Goal: Information Seeking & Learning: Learn about a topic

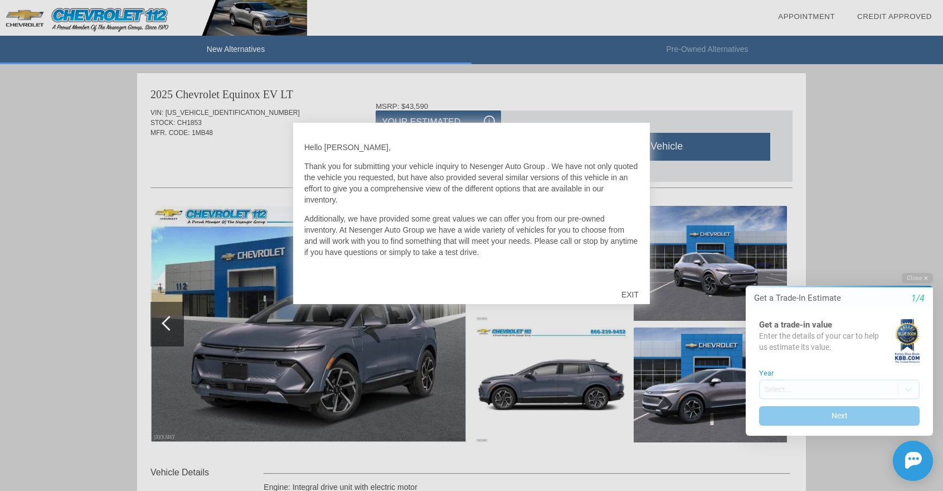
click at [889, 249] on div at bounding box center [471, 245] width 943 height 491
click at [629, 293] on div "EXIT" at bounding box center [630, 294] width 40 height 33
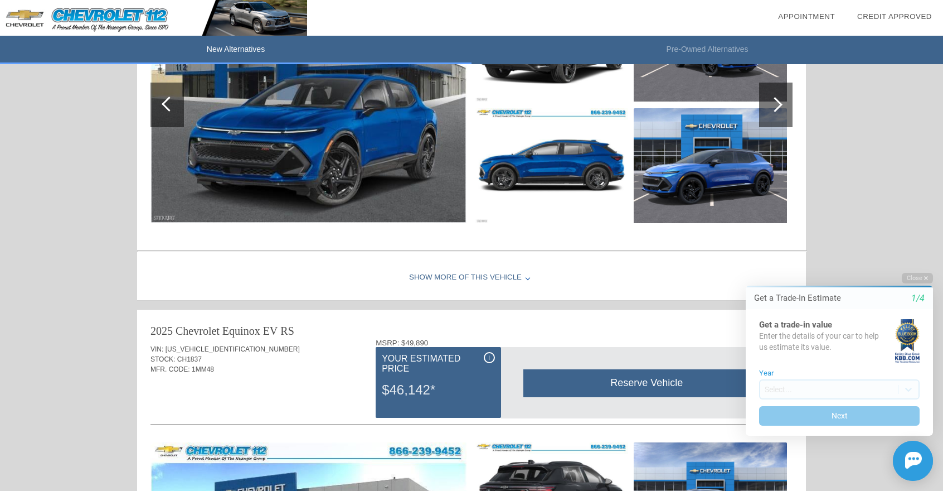
scroll to position [788, 0]
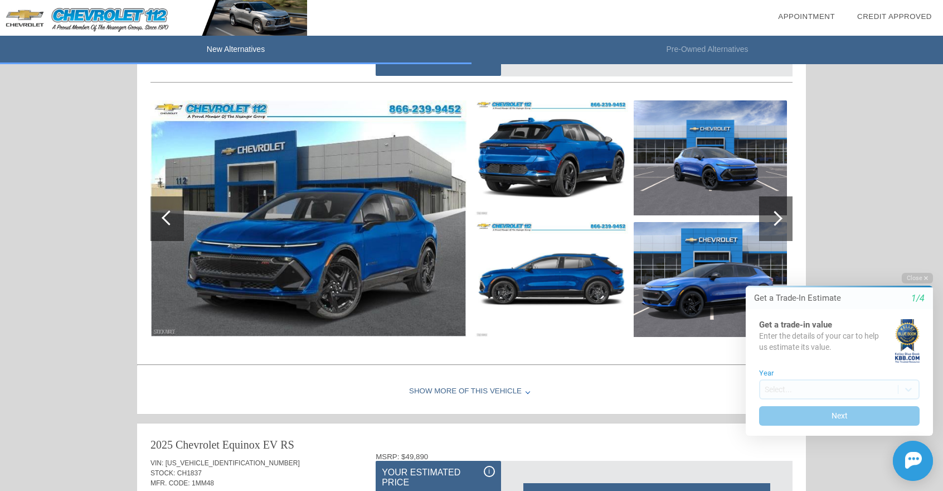
click at [781, 220] on div at bounding box center [775, 218] width 33 height 45
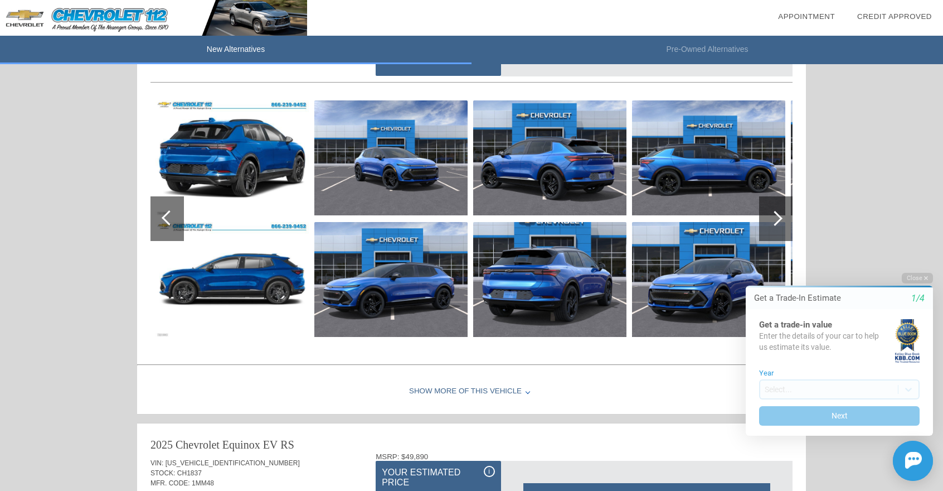
click at [781, 220] on div at bounding box center [775, 218] width 33 height 45
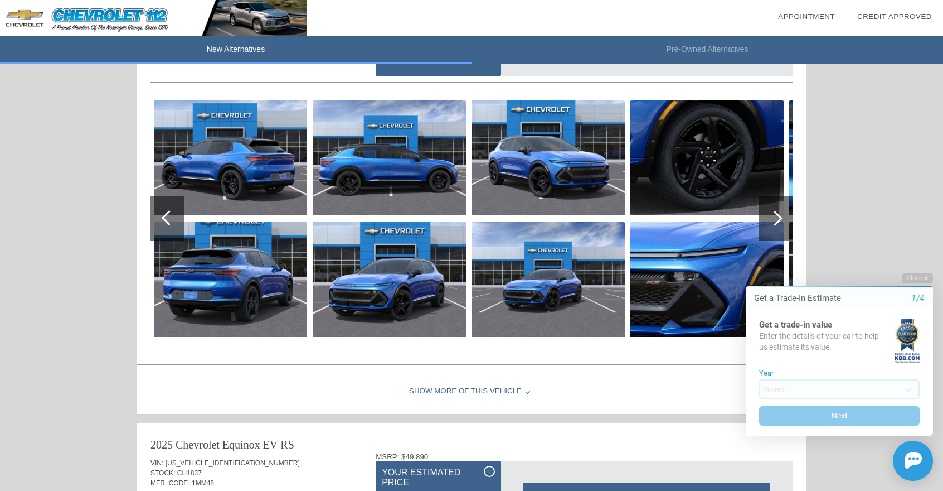
click at [781, 220] on div at bounding box center [775, 218] width 33 height 45
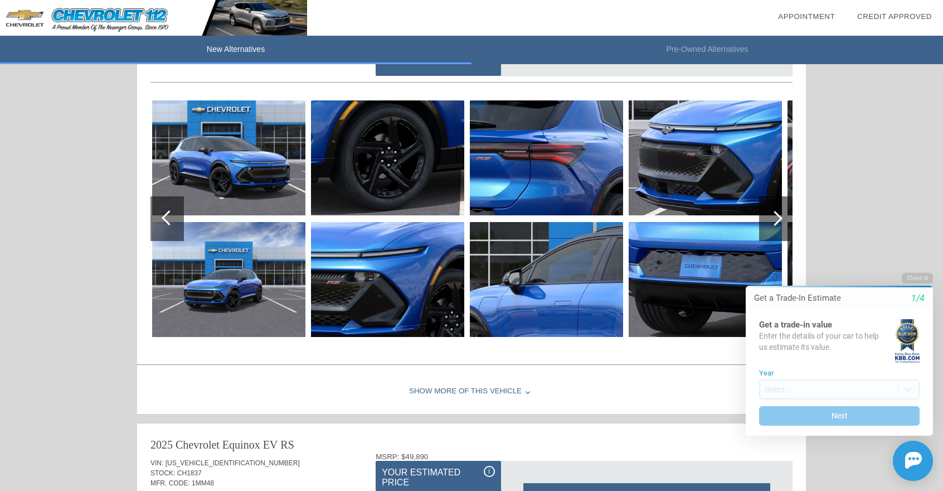
click at [781, 220] on div at bounding box center [775, 218] width 33 height 45
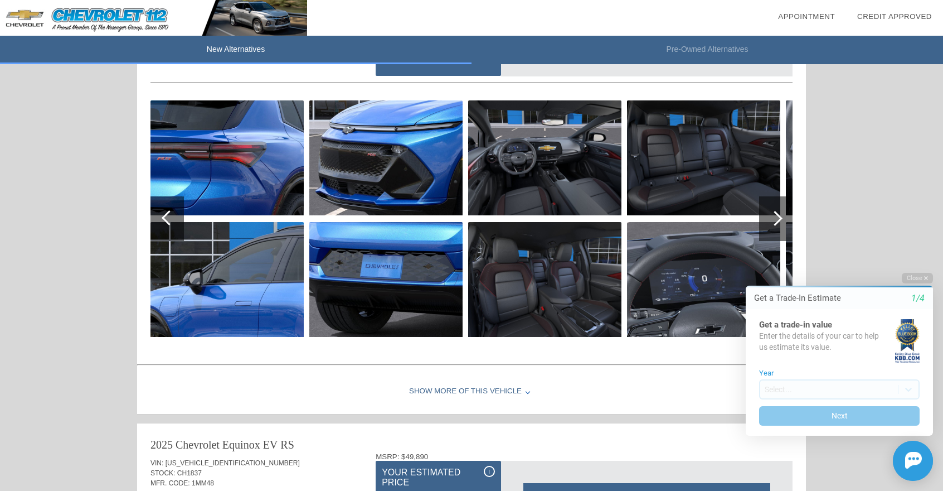
click at [781, 220] on div at bounding box center [775, 218] width 33 height 45
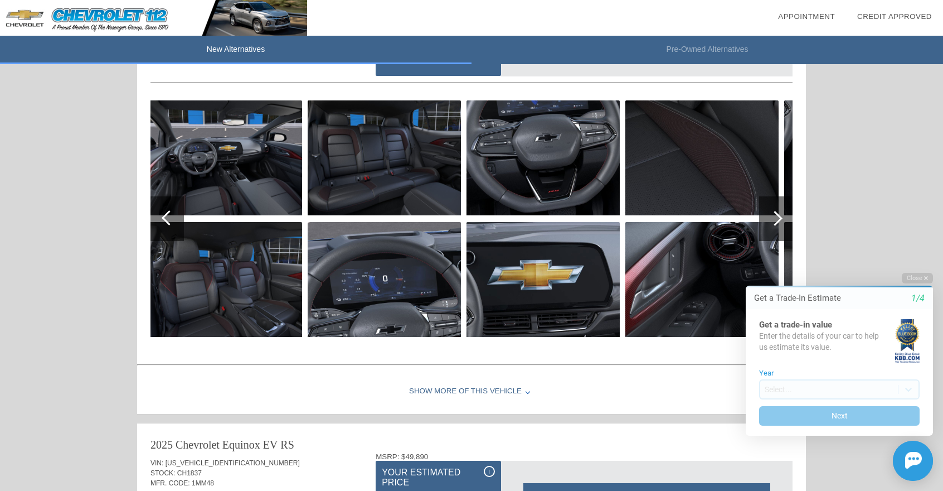
click at [781, 220] on div at bounding box center [775, 218] width 33 height 45
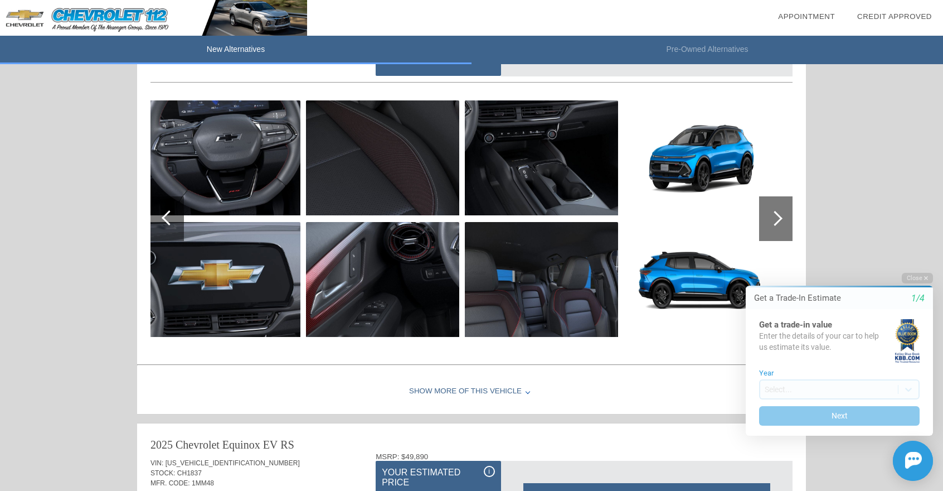
click at [781, 220] on div at bounding box center [775, 218] width 33 height 45
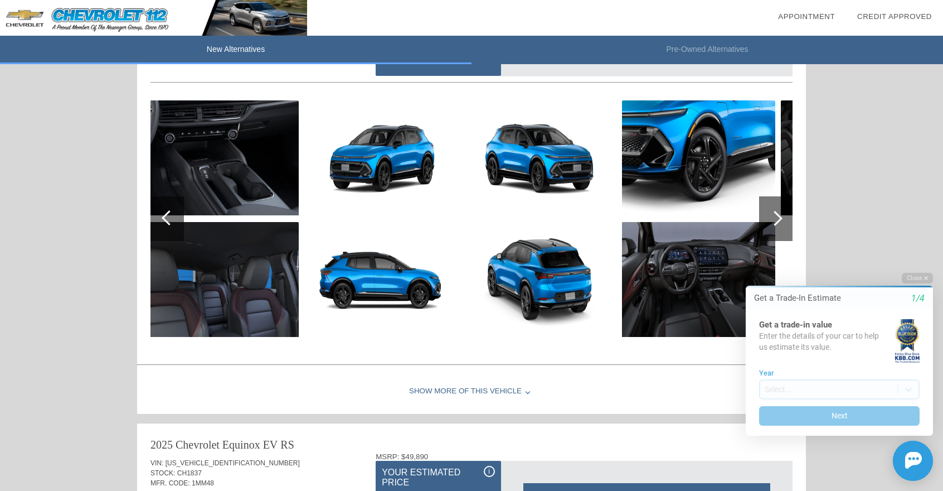
click at [781, 220] on div at bounding box center [775, 218] width 33 height 45
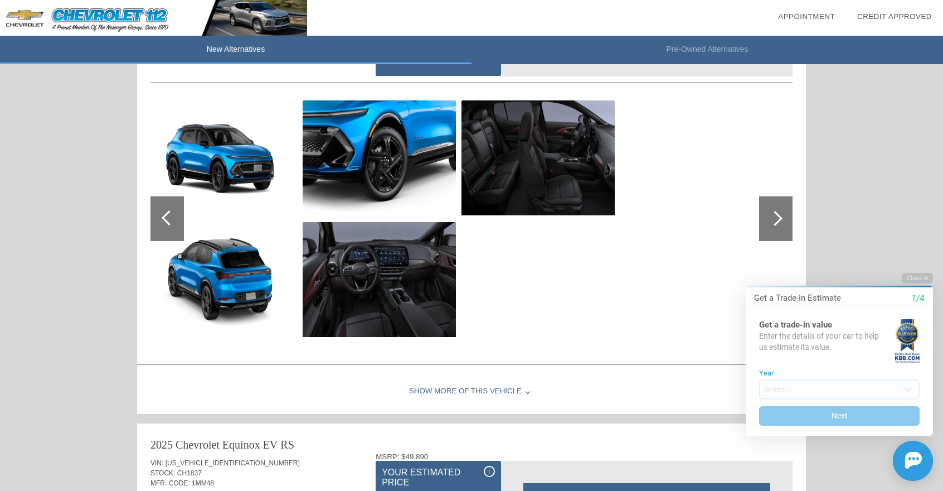
click at [156, 209] on div at bounding box center [167, 218] width 33 height 45
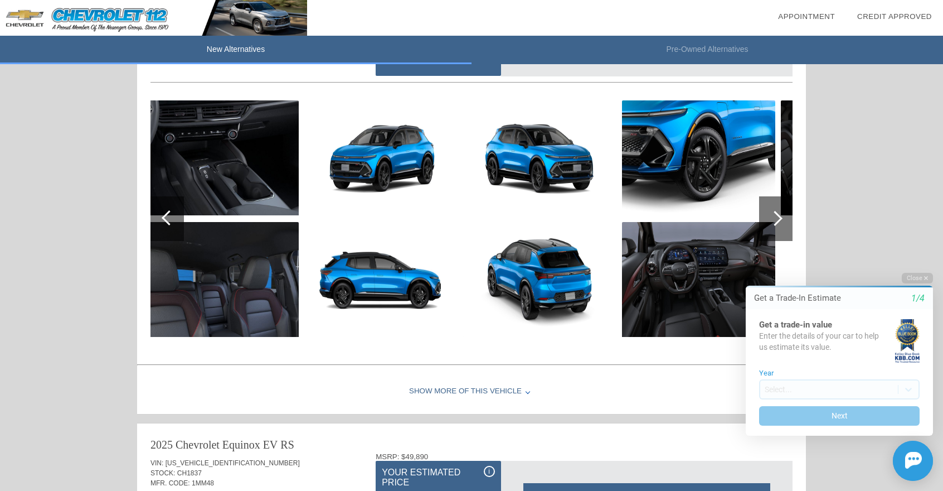
click at [157, 209] on div at bounding box center [167, 218] width 33 height 45
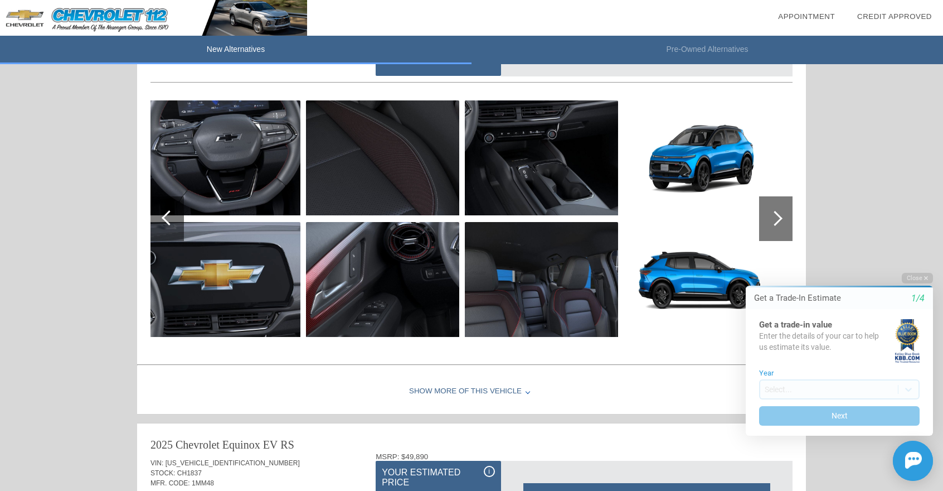
click at [157, 209] on div at bounding box center [167, 218] width 33 height 45
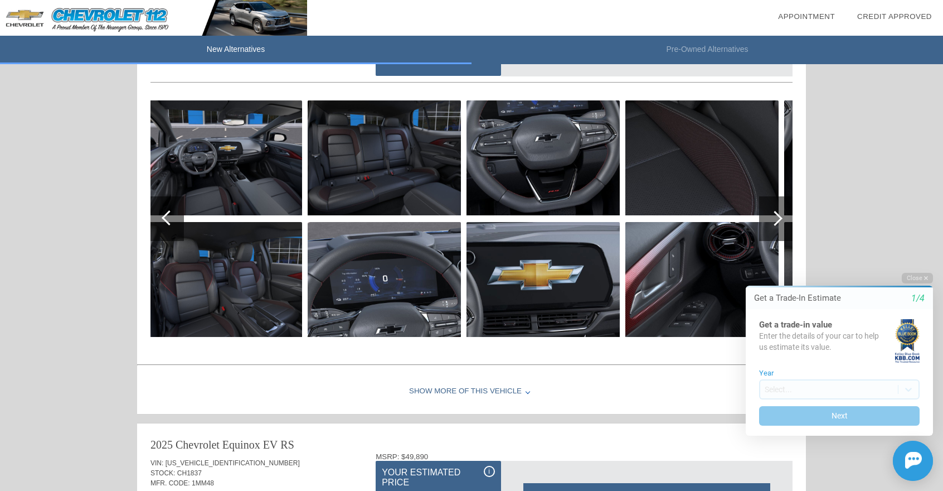
click at [157, 209] on div at bounding box center [167, 218] width 33 height 45
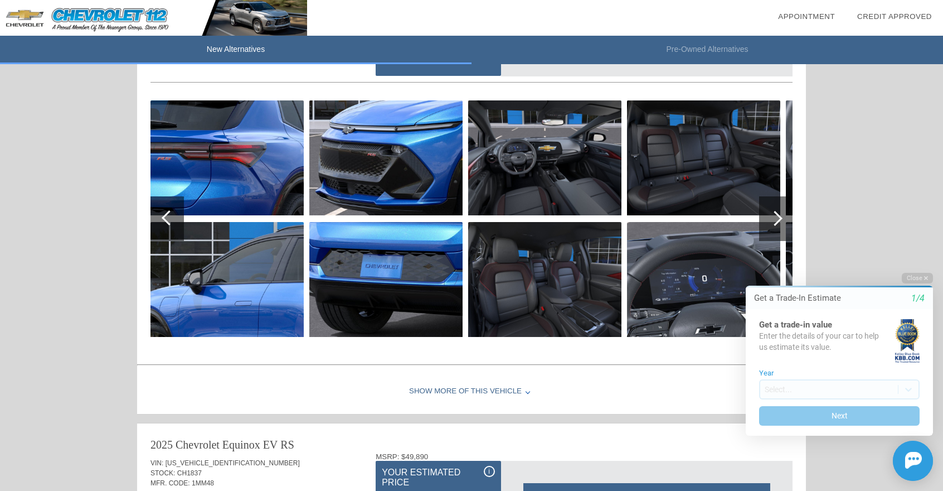
click at [157, 209] on div at bounding box center [167, 218] width 33 height 45
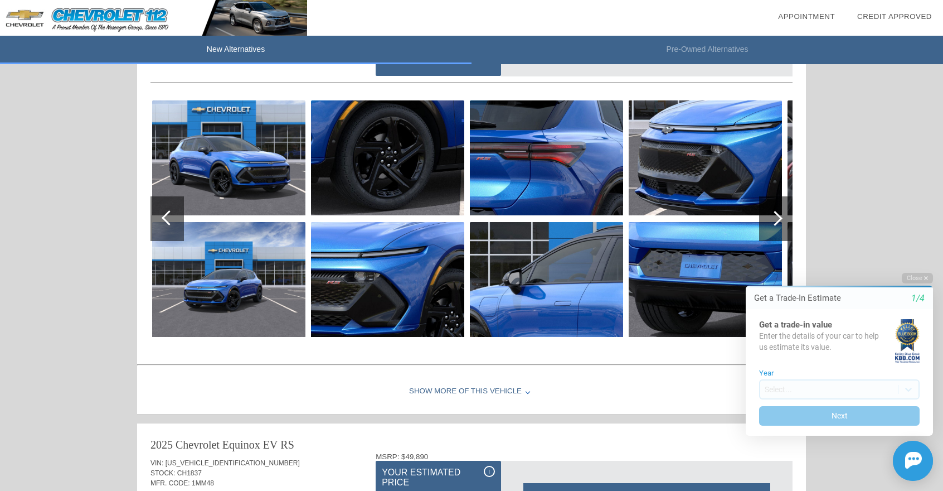
click at [157, 209] on div at bounding box center [167, 218] width 33 height 45
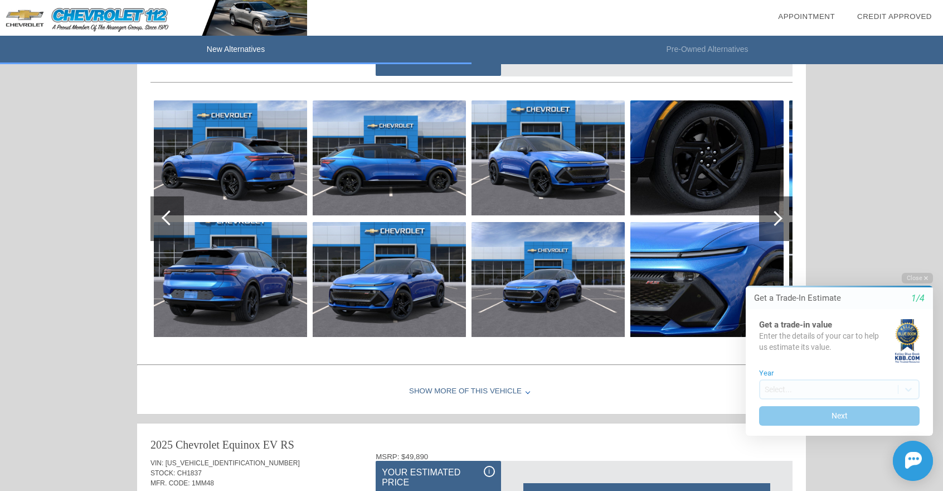
click at [157, 209] on div at bounding box center [167, 218] width 33 height 45
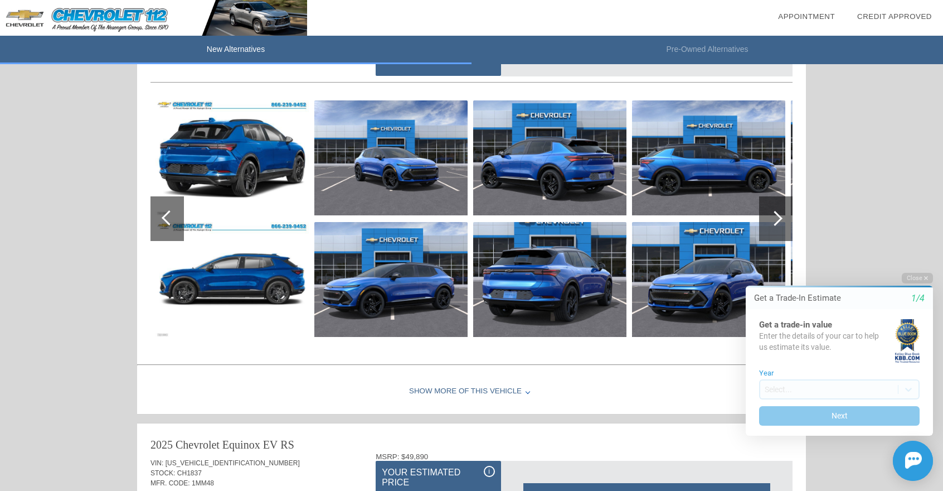
click at [157, 209] on div at bounding box center [167, 218] width 33 height 45
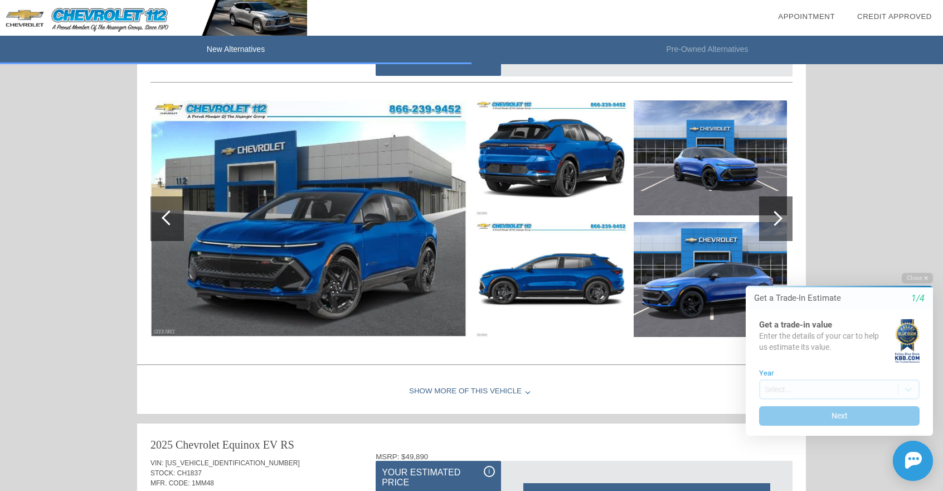
click at [157, 209] on div at bounding box center [167, 218] width 33 height 45
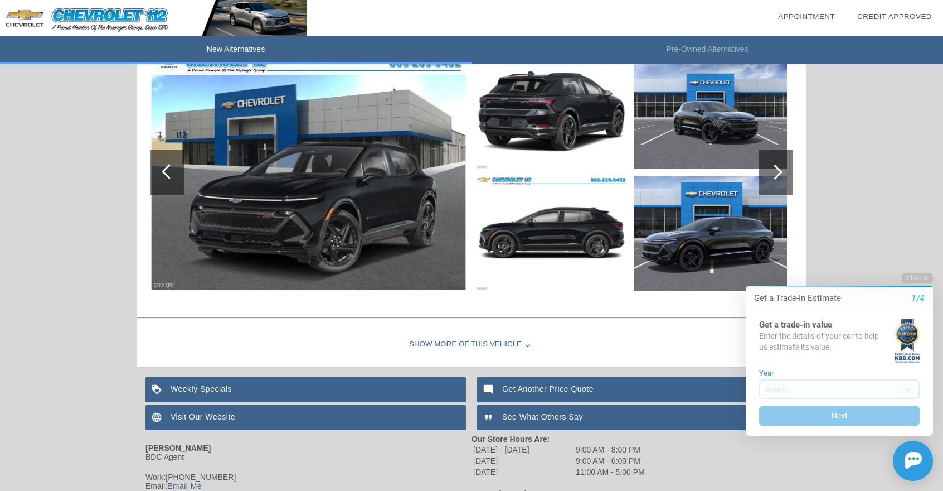
scroll to position [1346, 0]
